Goal: Task Accomplishment & Management: Manage account settings

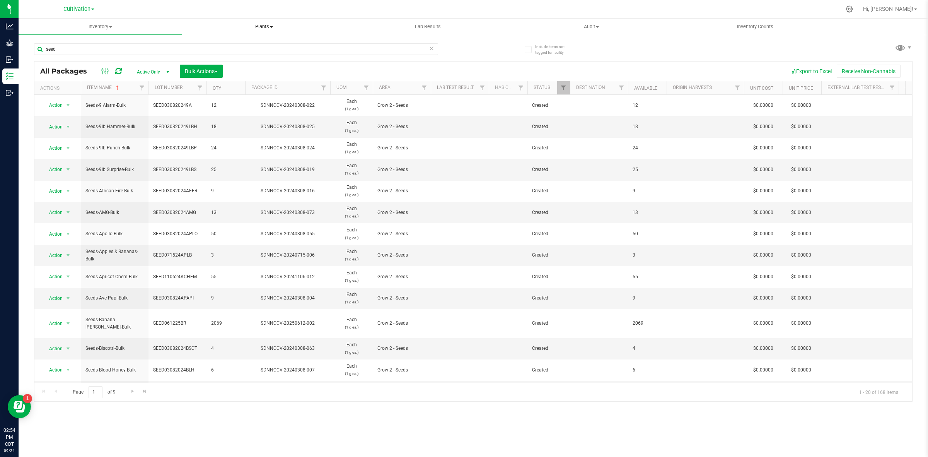
click at [244, 24] on span "Plants" at bounding box center [264, 26] width 163 height 7
click at [242, 42] on li "All plants" at bounding box center [264, 46] width 164 height 9
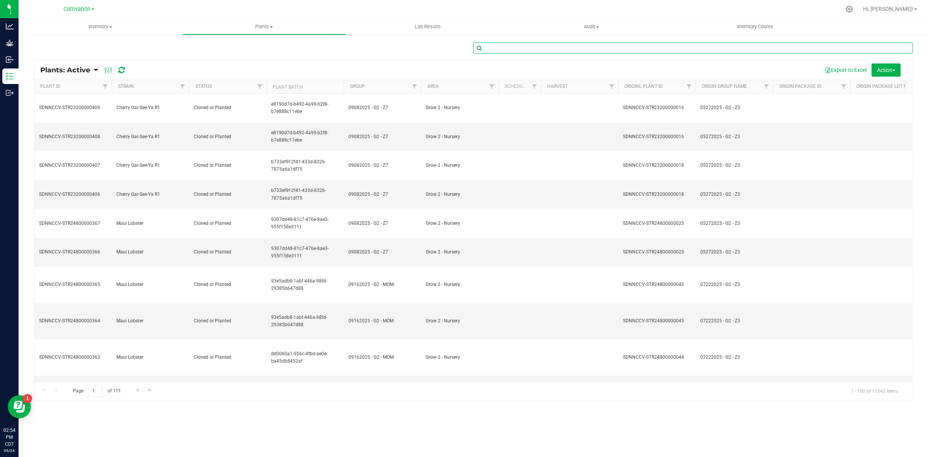
click at [509, 45] on input "text" at bounding box center [692, 48] width 439 height 12
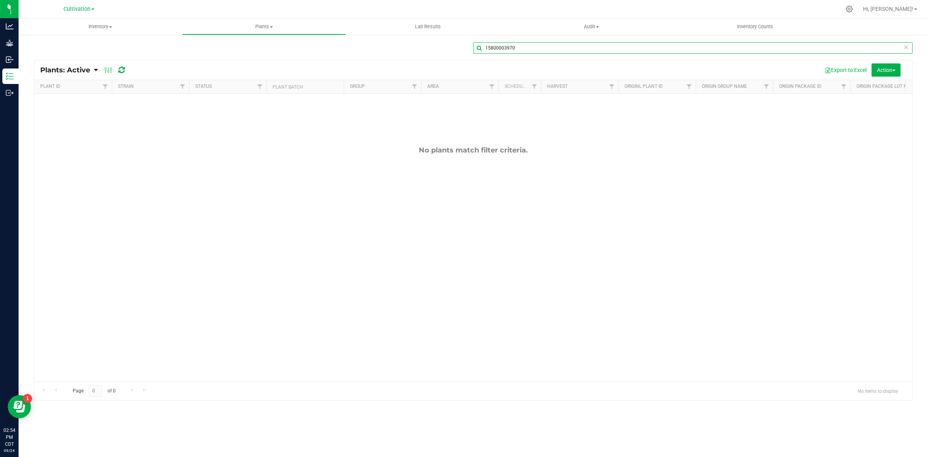
type input "15800003970"
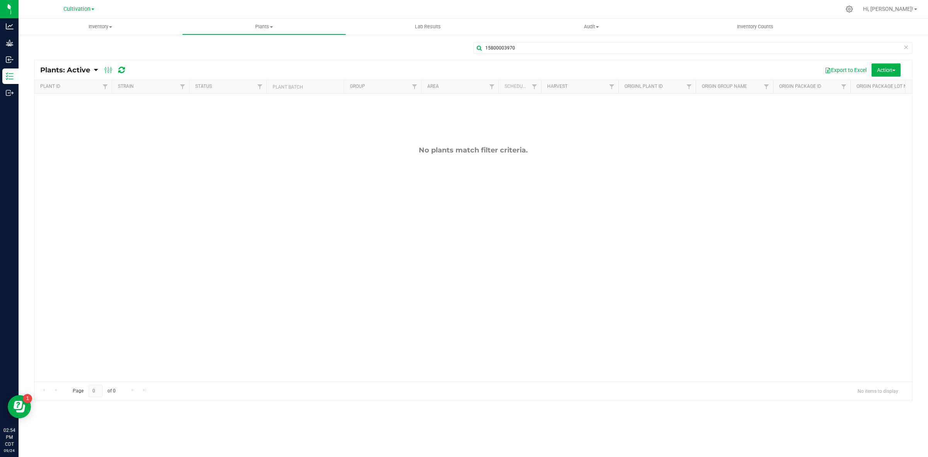
click at [93, 72] on link "Plants: Active" at bounding box center [67, 70] width 54 height 9
click at [67, 120] on span "Plants: Dead" at bounding box center [62, 116] width 32 height 7
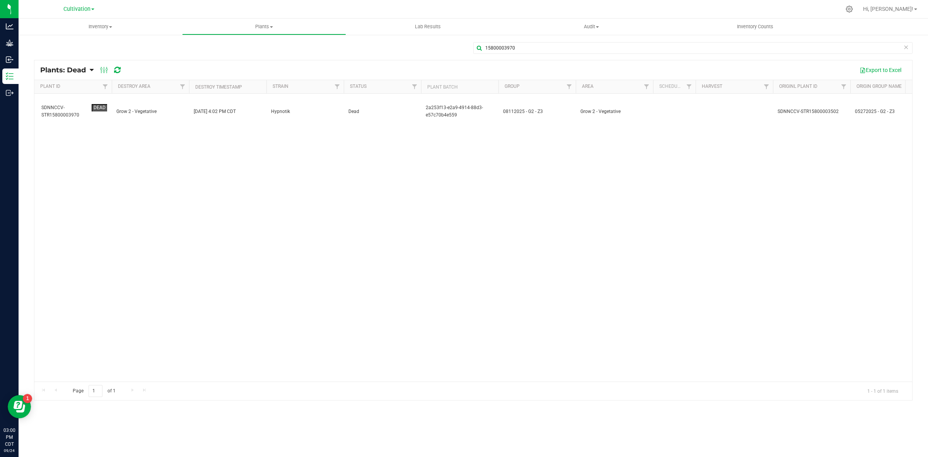
click at [365, 162] on div "SDNNCCV-STR15800003970 Dead Grow 2 - Vegetative 09/12/2025 4:02 PM CDT Hypnotik…" at bounding box center [473, 238] width 878 height 288
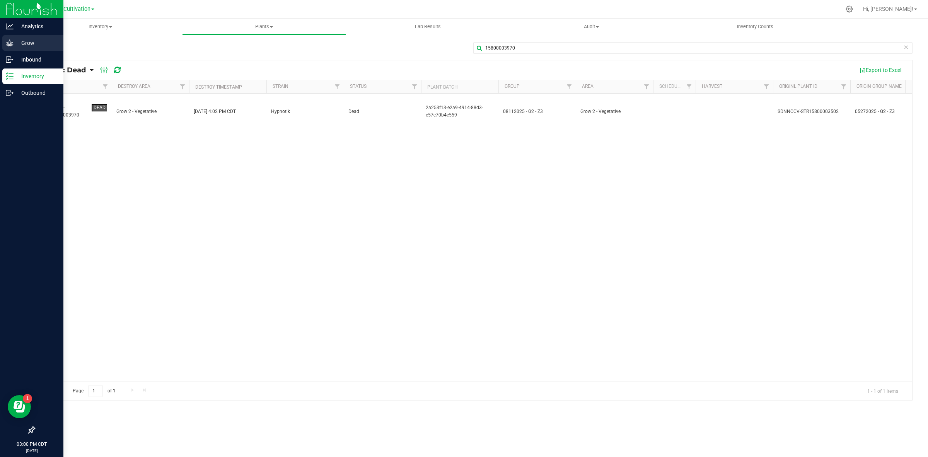
click at [12, 41] on icon at bounding box center [10, 43] width 8 height 8
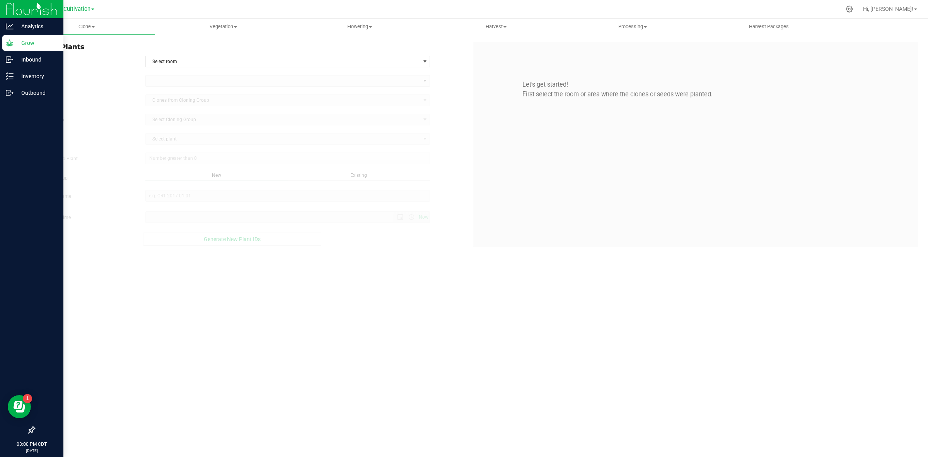
type input "9/24/2025 3:00 PM"
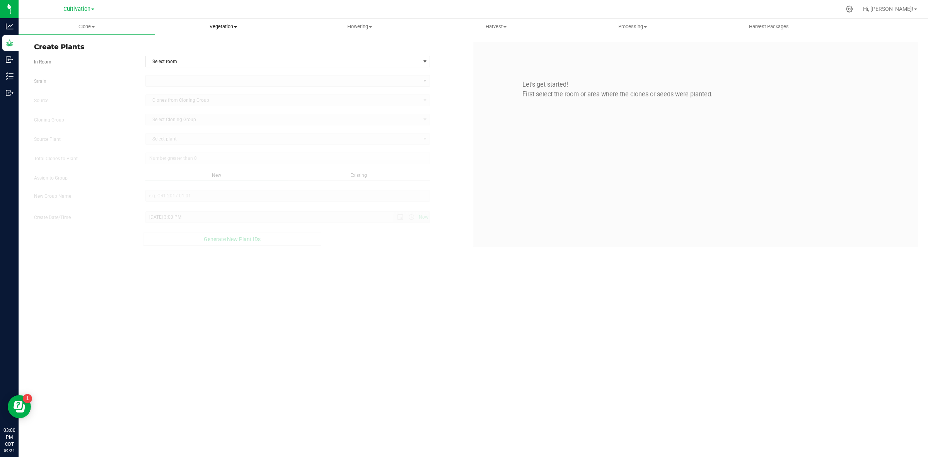
click at [215, 23] on span "Vegetation" at bounding box center [223, 26] width 136 height 7
click at [190, 45] on span "Veg groups" at bounding box center [179, 46] width 49 height 7
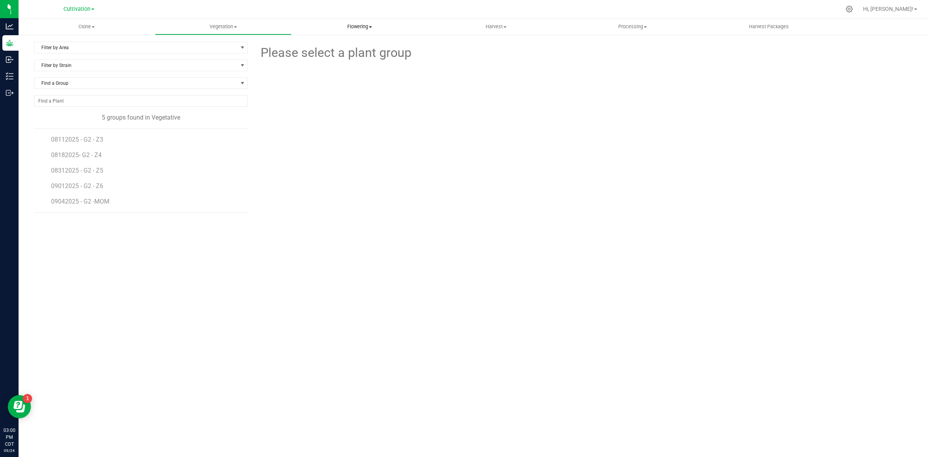
click at [357, 29] on span "Flowering" at bounding box center [360, 26] width 136 height 7
click at [340, 57] on span "Flowering groups" at bounding box center [324, 56] width 64 height 7
click at [94, 141] on span "06162025 - G2 - Z3" at bounding box center [78, 139] width 54 height 7
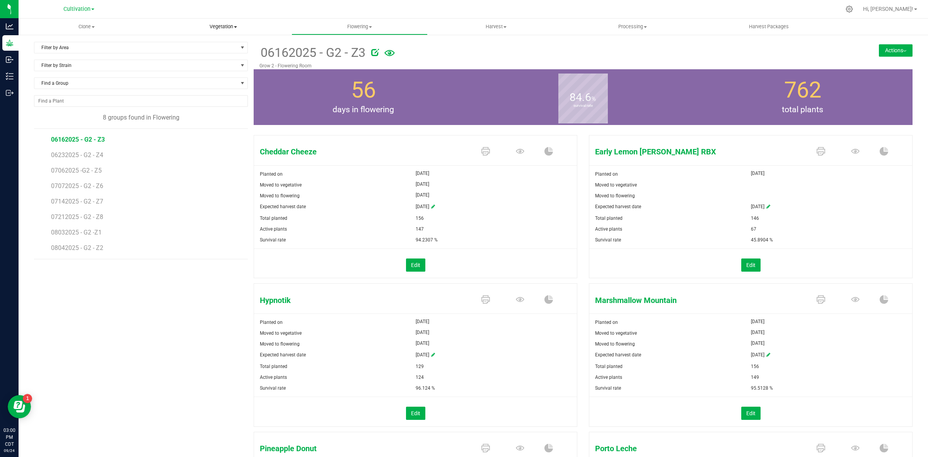
click at [241, 26] on span "Vegetation" at bounding box center [223, 26] width 136 height 7
click at [218, 48] on li "Veg groups" at bounding box center [223, 46] width 137 height 9
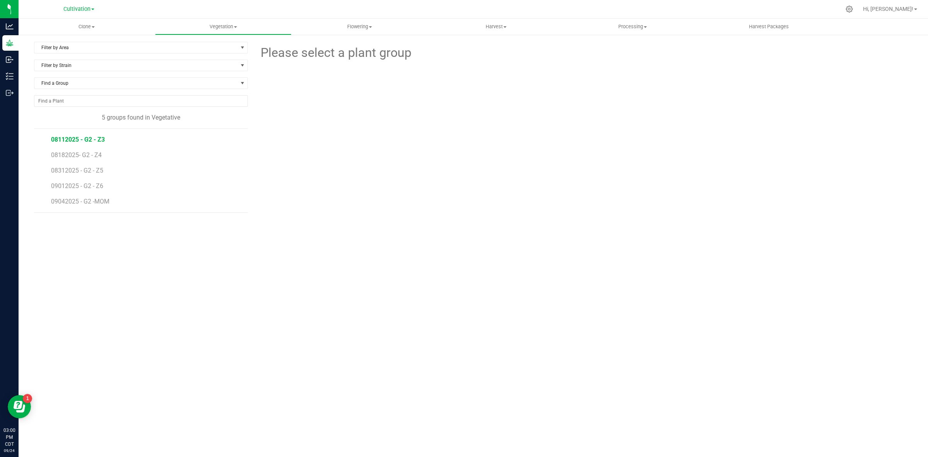
click at [86, 142] on span "08112025 - G2 - Z3" at bounding box center [78, 139] width 54 height 7
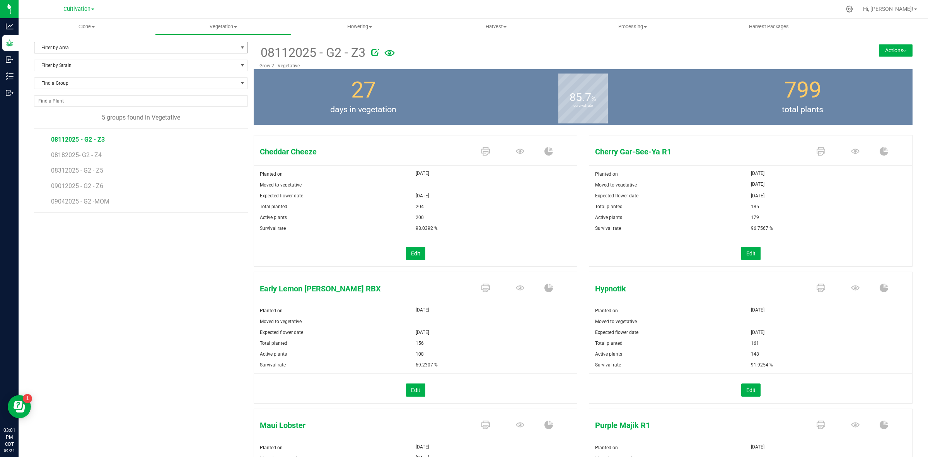
drag, startPoint x: 364, startPoint y: 51, endPoint x: 243, endPoint y: 49, distance: 121.1
click at [243, 49] on div "Filter by Area Filter by Area All Grow 2 - Vegetative Filter by Strain Find a G…" at bounding box center [473, 300] width 879 height 517
click at [188, 321] on div "Filter by Area Filter by Area All Grow 2 - Vegetative Filter by Strain Find a G…" at bounding box center [144, 300] width 220 height 517
drag, startPoint x: 107, startPoint y: 142, endPoint x: 50, endPoint y: 143, distance: 56.5
click at [50, 143] on div "08112025 - G2 - Z3 08182025- G2 - Z4 08312025 - G2 - Z5 09012025 - G2 - Z6 0904…" at bounding box center [141, 170] width 214 height 84
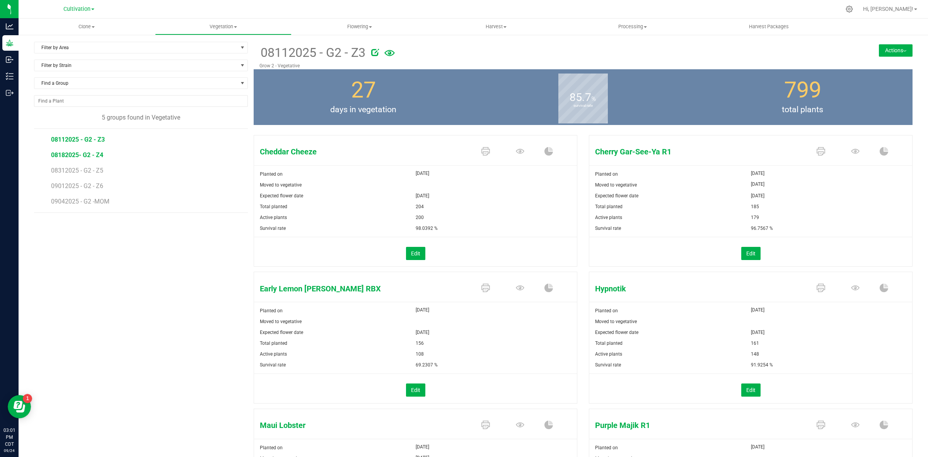
copy span "08112025 - G2 - Z3"
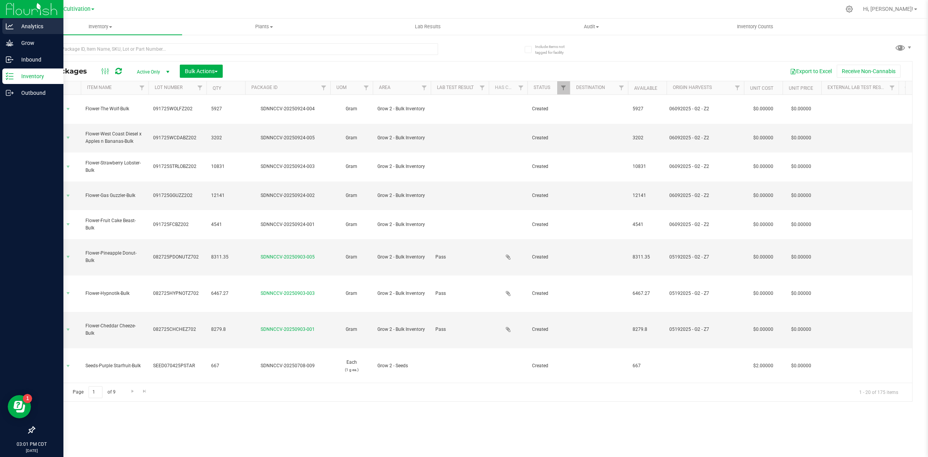
click at [17, 23] on p "Analytics" at bounding box center [37, 26] width 46 height 9
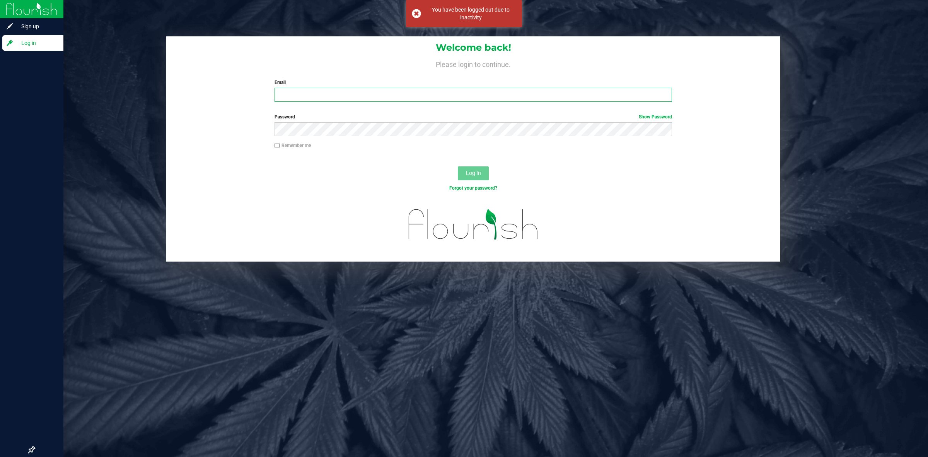
type input "[PERSON_NAME][EMAIL_ADDRESS][PERSON_NAME][DOMAIN_NAME]"
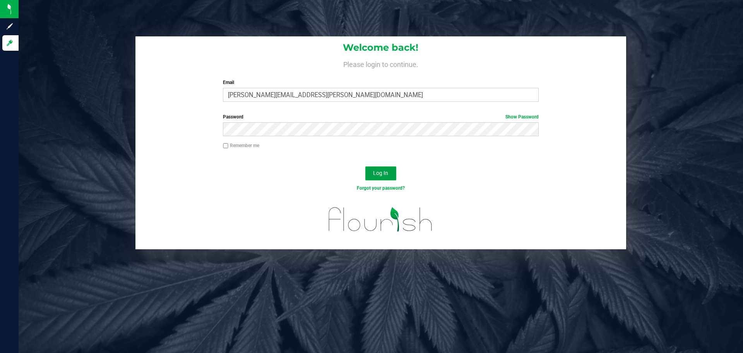
click at [386, 177] on button "Log In" at bounding box center [380, 173] width 31 height 14
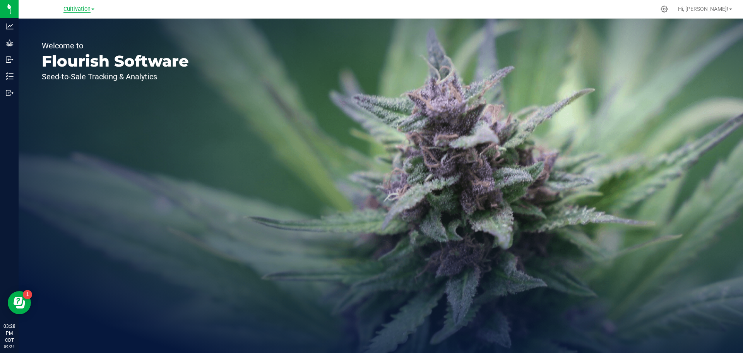
click at [89, 9] on span "Cultivation" at bounding box center [76, 9] width 27 height 7
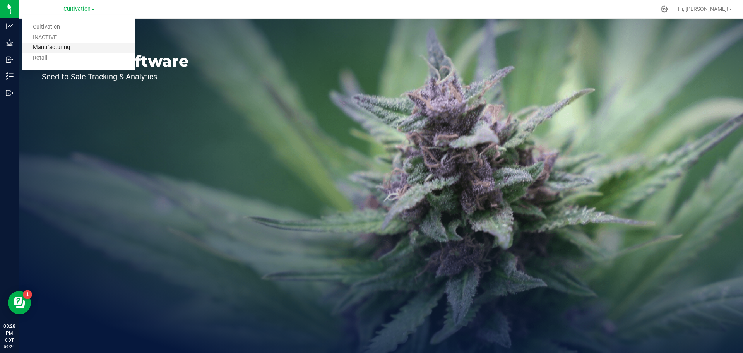
click at [62, 46] on link "Manufacturing" at bounding box center [78, 48] width 113 height 10
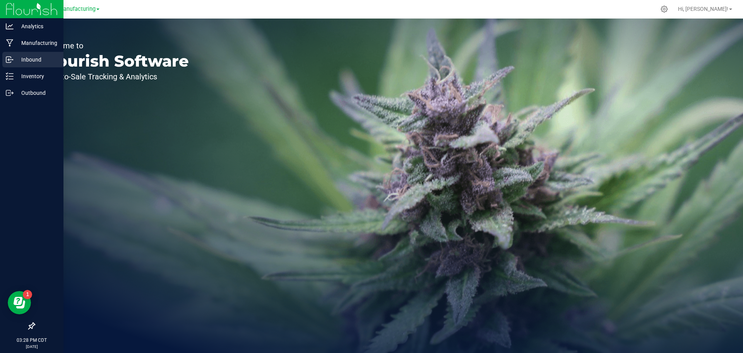
click at [38, 58] on p "Inbound" at bounding box center [37, 59] width 46 height 9
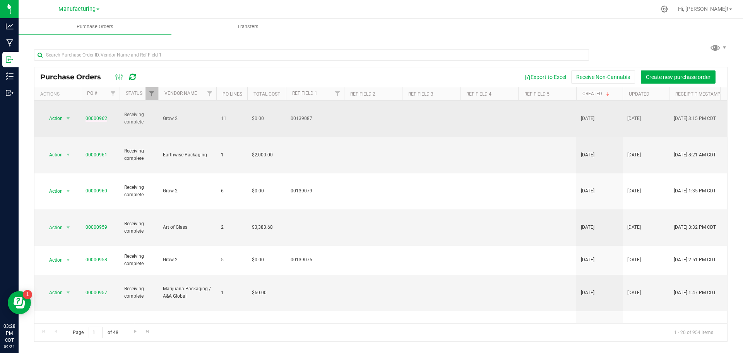
click at [101, 116] on link "00000962" at bounding box center [96, 118] width 22 height 5
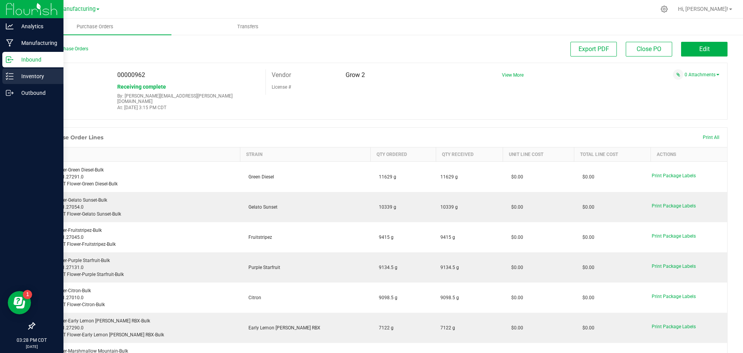
click at [26, 72] on p "Inventory" at bounding box center [37, 76] width 46 height 9
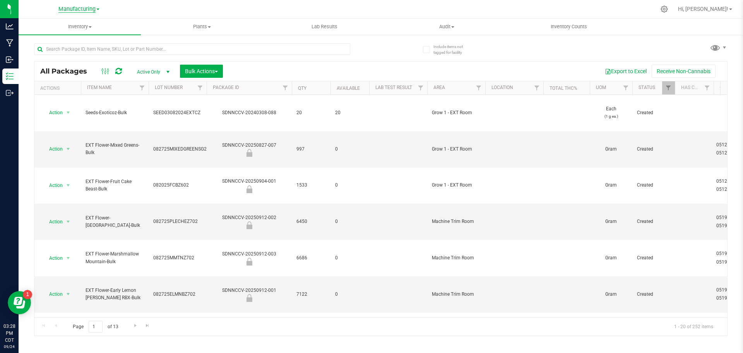
click at [77, 10] on span "Manufacturing" at bounding box center [76, 9] width 37 height 7
click at [60, 25] on link "Cultivation" at bounding box center [78, 27] width 113 height 10
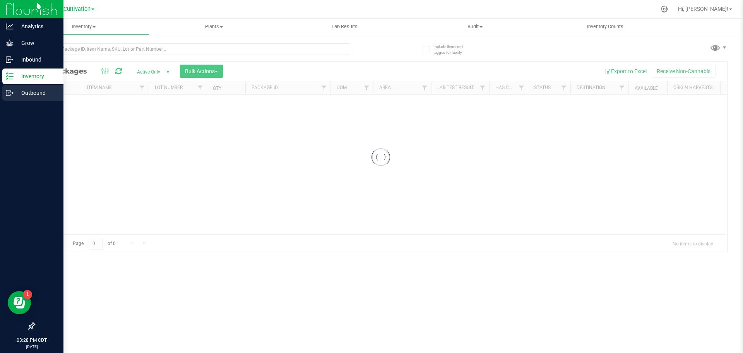
click at [12, 92] on icon at bounding box center [10, 93] width 8 height 8
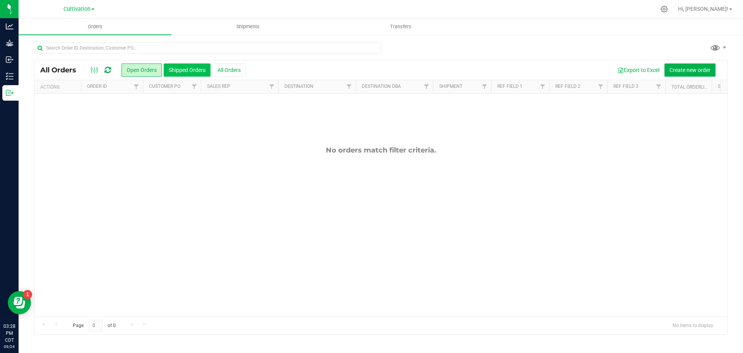
click at [186, 71] on button "Shipped Orders" at bounding box center [187, 69] width 47 height 13
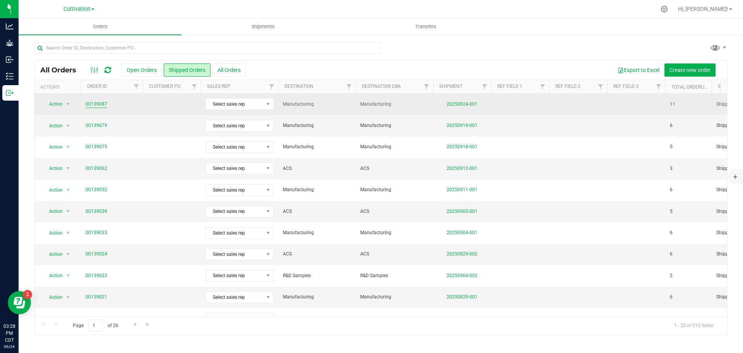
click at [99, 105] on link "00139087" at bounding box center [96, 104] width 22 height 7
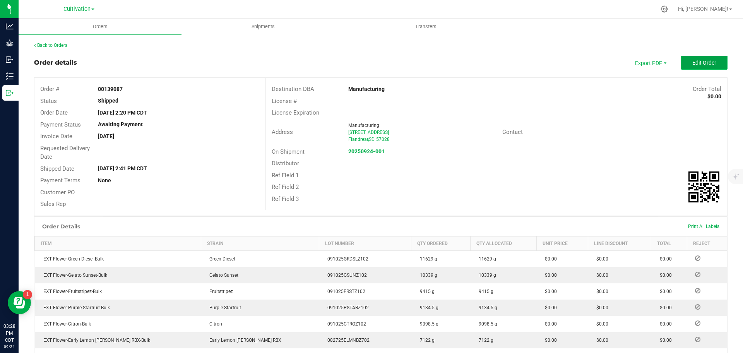
click at [687, 58] on button "Edit Order" at bounding box center [704, 63] width 46 height 14
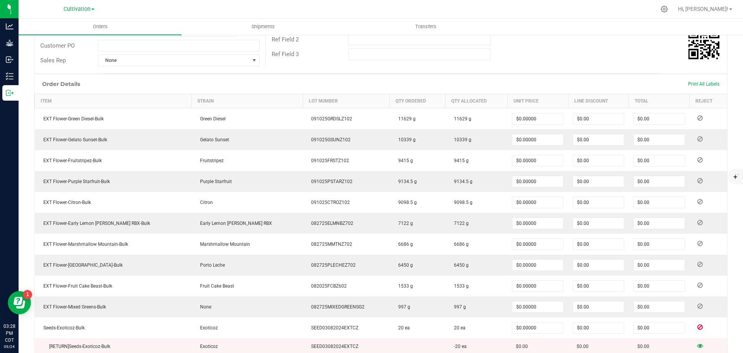
scroll to position [262, 0]
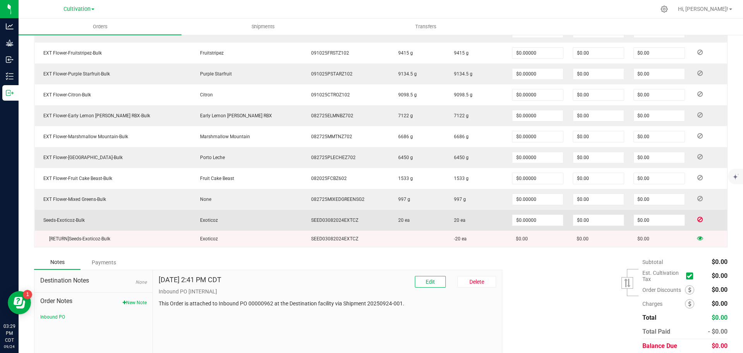
click at [697, 221] on icon at bounding box center [699, 219] width 5 height 5
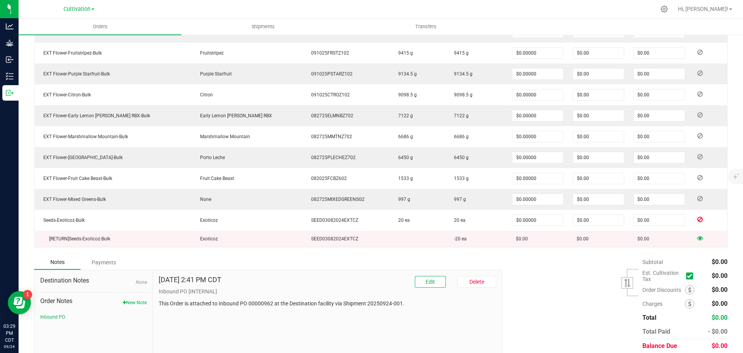
click at [697, 236] on icon at bounding box center [700, 238] width 6 height 5
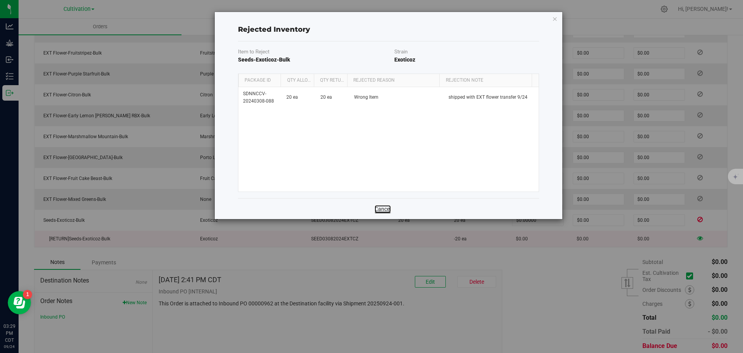
click at [383, 209] on link "Cancel" at bounding box center [382, 209] width 16 height 8
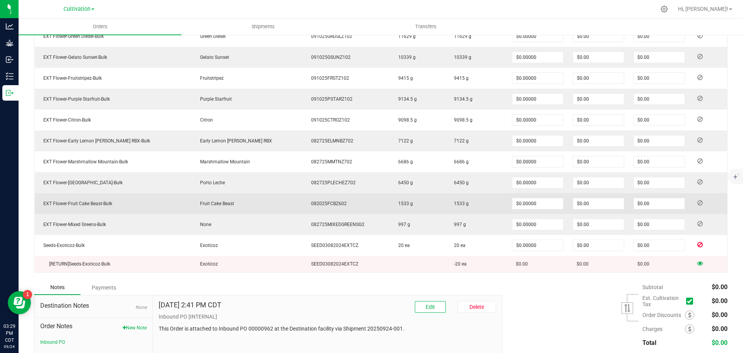
scroll to position [0, 0]
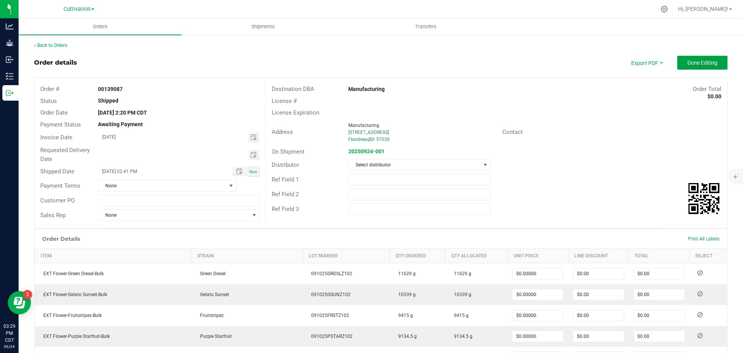
click at [701, 63] on span "Done Editing" at bounding box center [702, 63] width 30 height 6
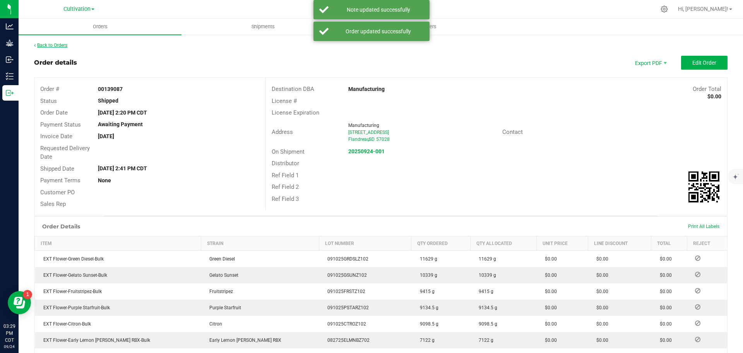
click at [57, 45] on link "Back to Orders" at bounding box center [50, 45] width 33 height 5
